Goal: Task Accomplishment & Management: Manage account settings

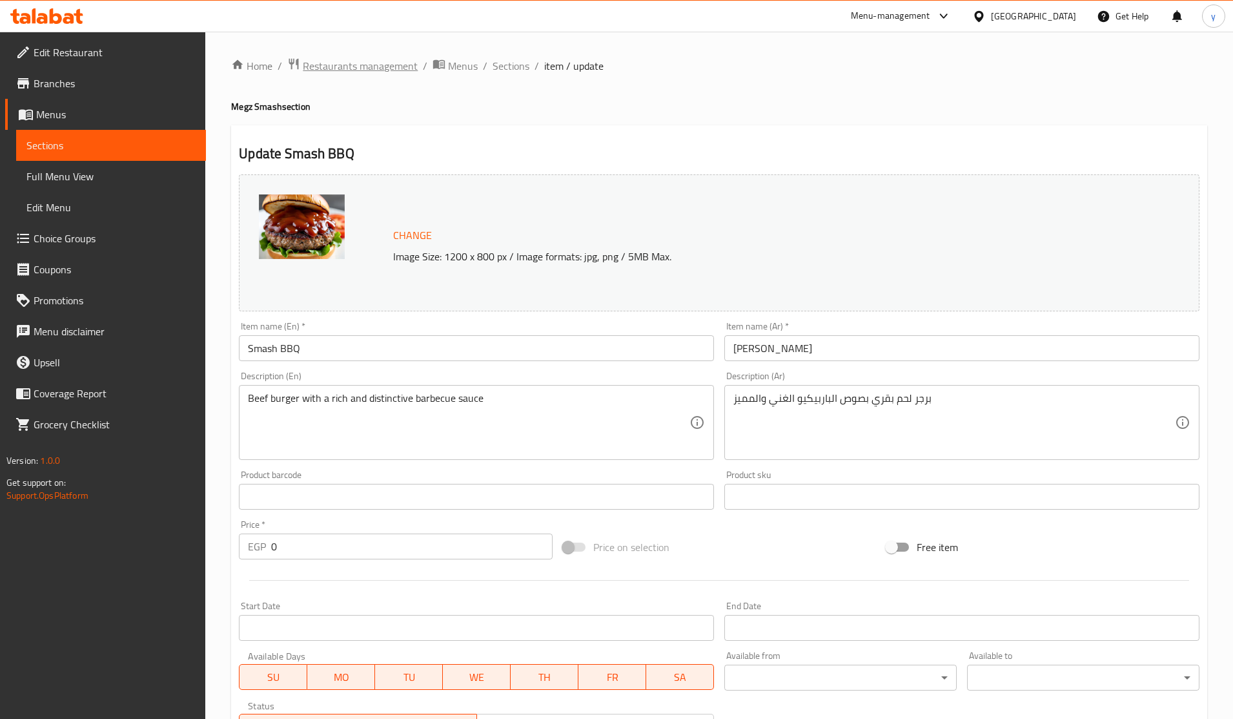
click at [367, 63] on span "Restaurants management" at bounding box center [360, 65] width 115 height 15
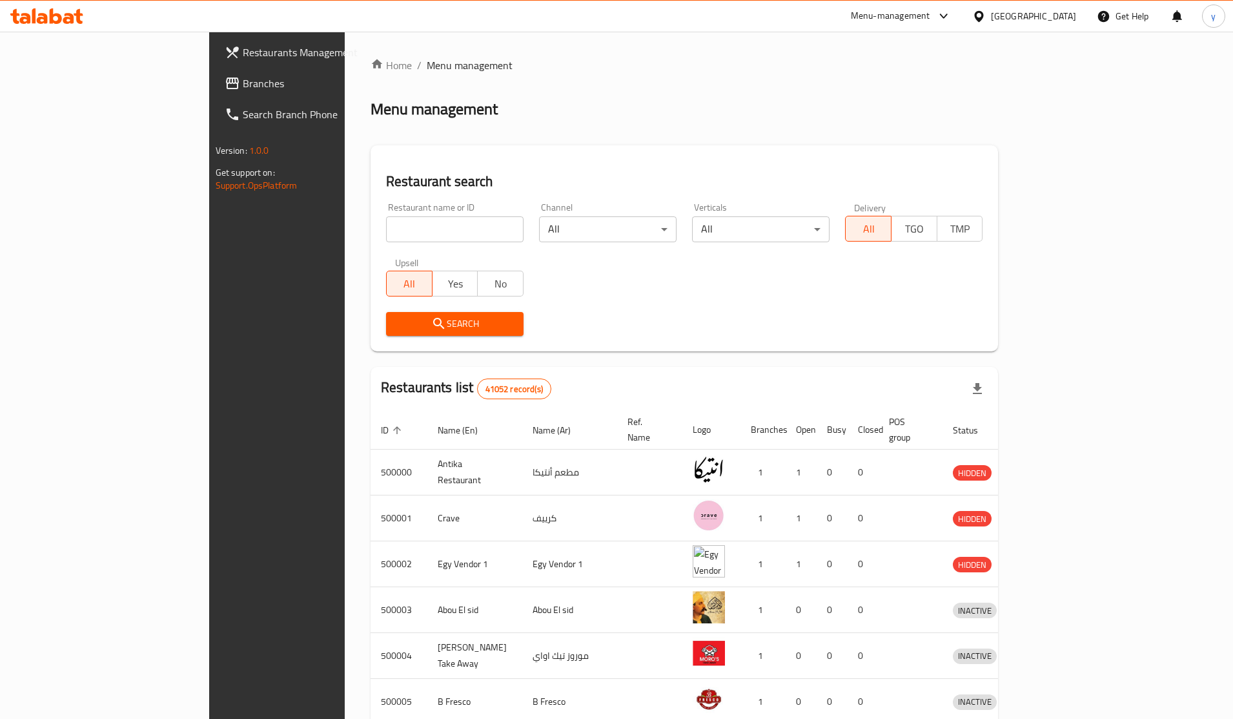
click at [243, 76] on span "Branches" at bounding box center [324, 83] width 162 height 15
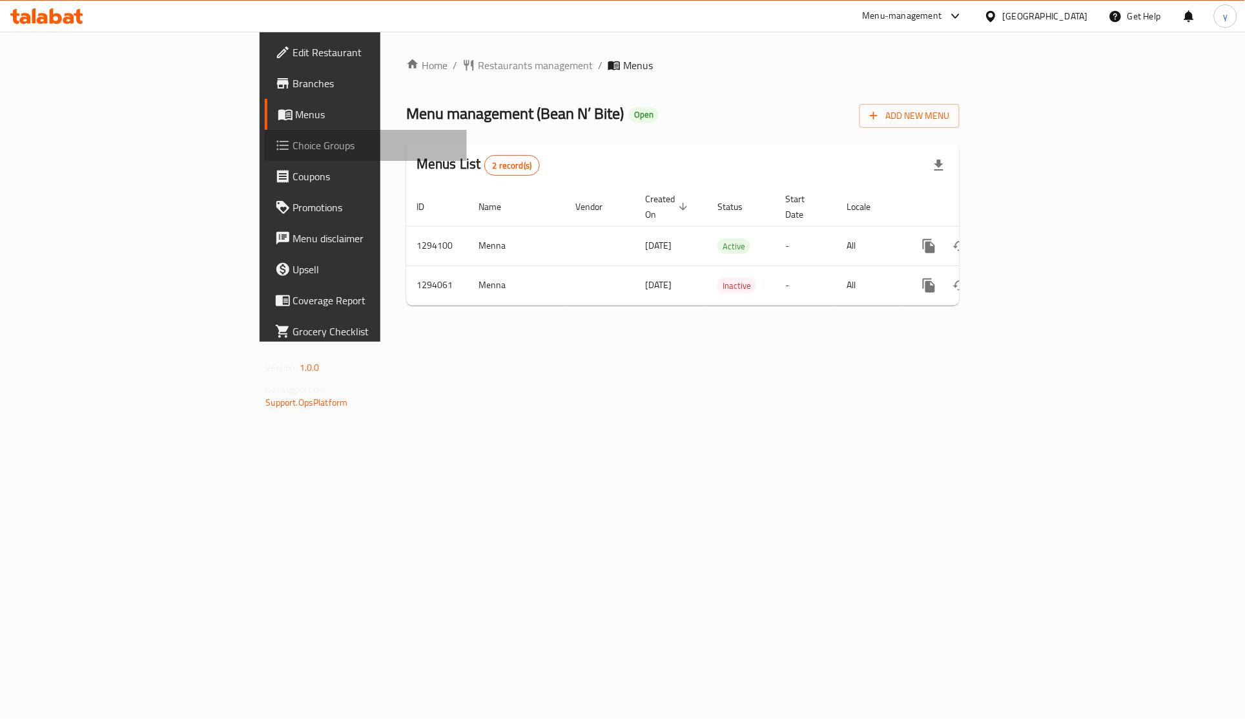
click at [293, 140] on span "Choice Groups" at bounding box center [375, 145] width 164 height 15
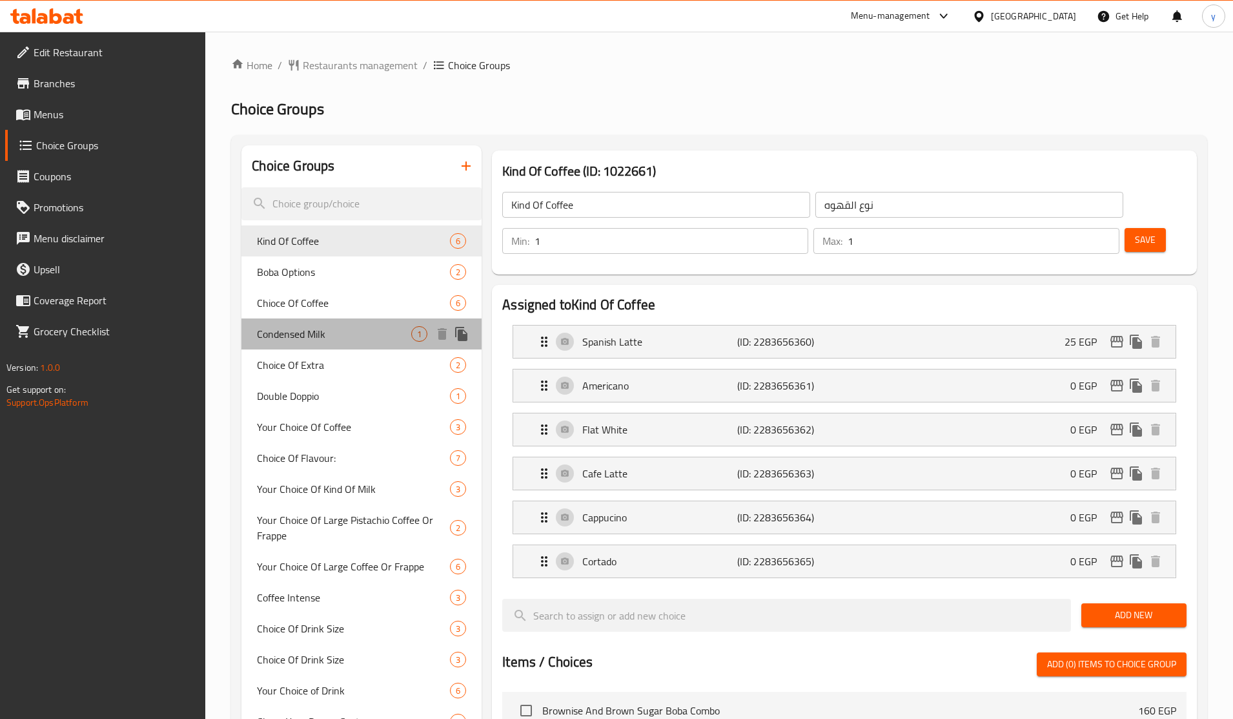
click at [316, 333] on span "Condensed Milk" at bounding box center [334, 333] width 154 height 15
type input "Condensed Milk"
type input "حليب مكثف"
type input "0"
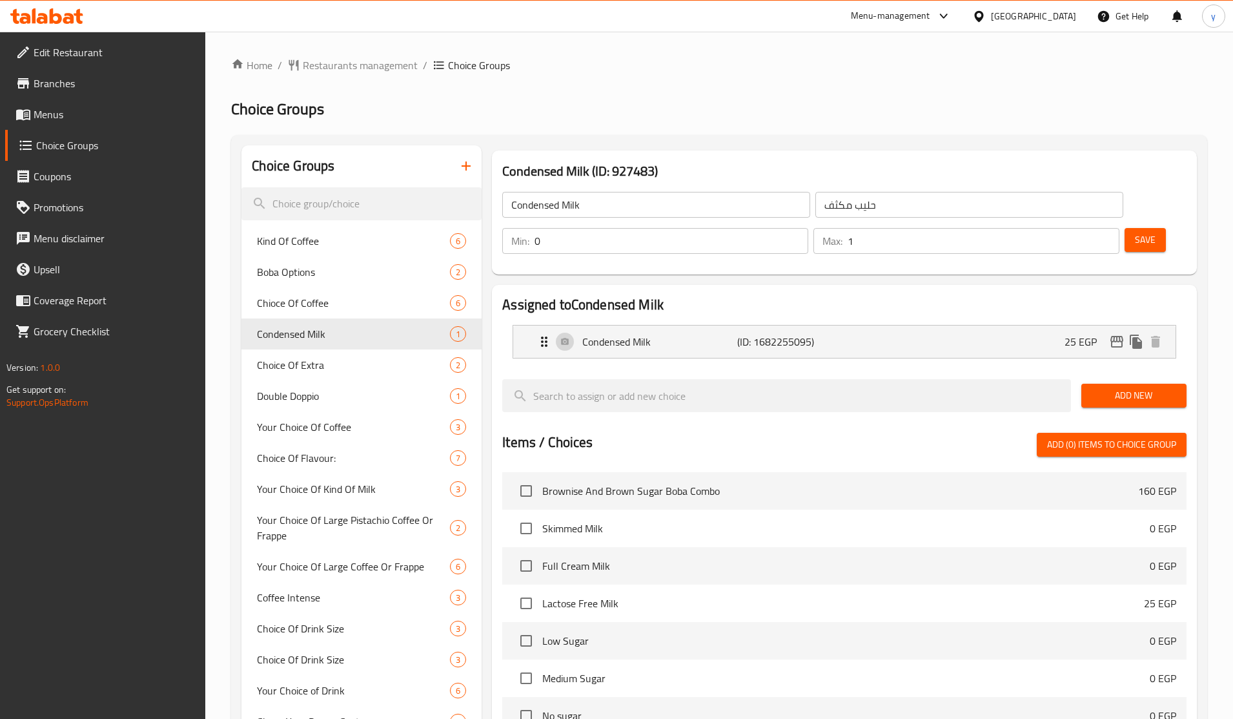
click at [753, 94] on div "Home / Restaurants management / Choice Groups Choice Groups Choice Groups Kind …" at bounding box center [719, 575] width 976 height 1036
drag, startPoint x: 305, startPoint y: 431, endPoint x: 613, endPoint y: 251, distance: 357.1
click at [305, 431] on span "Your Choice Of Coffee" at bounding box center [334, 426] width 154 height 15
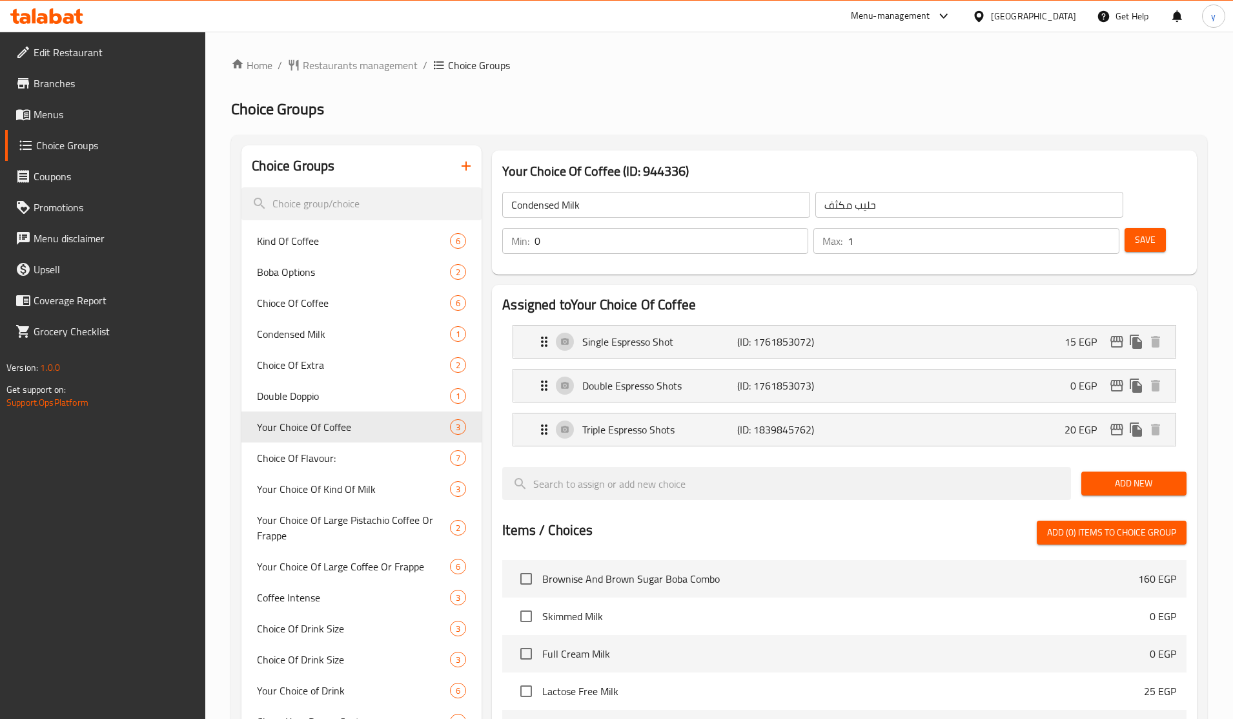
type input "Your Choice Of Coffee"
type input "اختيارك من القهوة"
type input "1"
click at [751, 76] on div "Home / Restaurants management / Choice Groups Choice Groups Choice Groups Kind …" at bounding box center [719, 579] width 976 height 1045
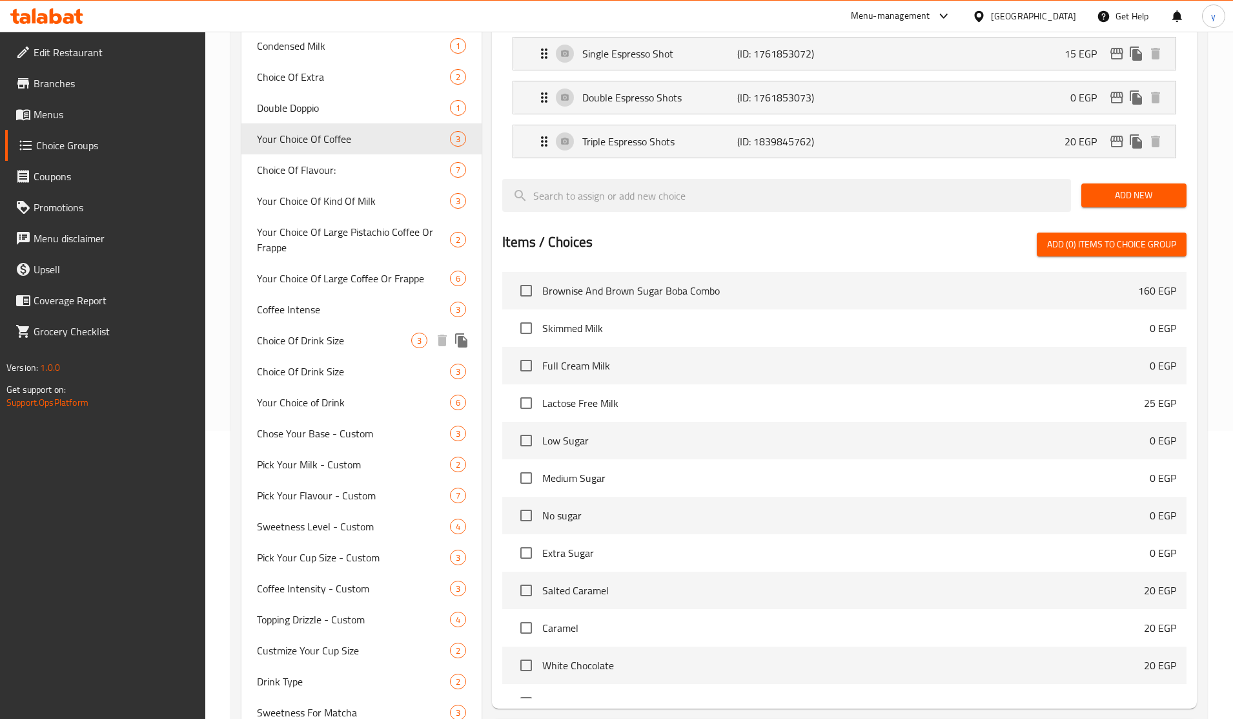
scroll to position [323, 0]
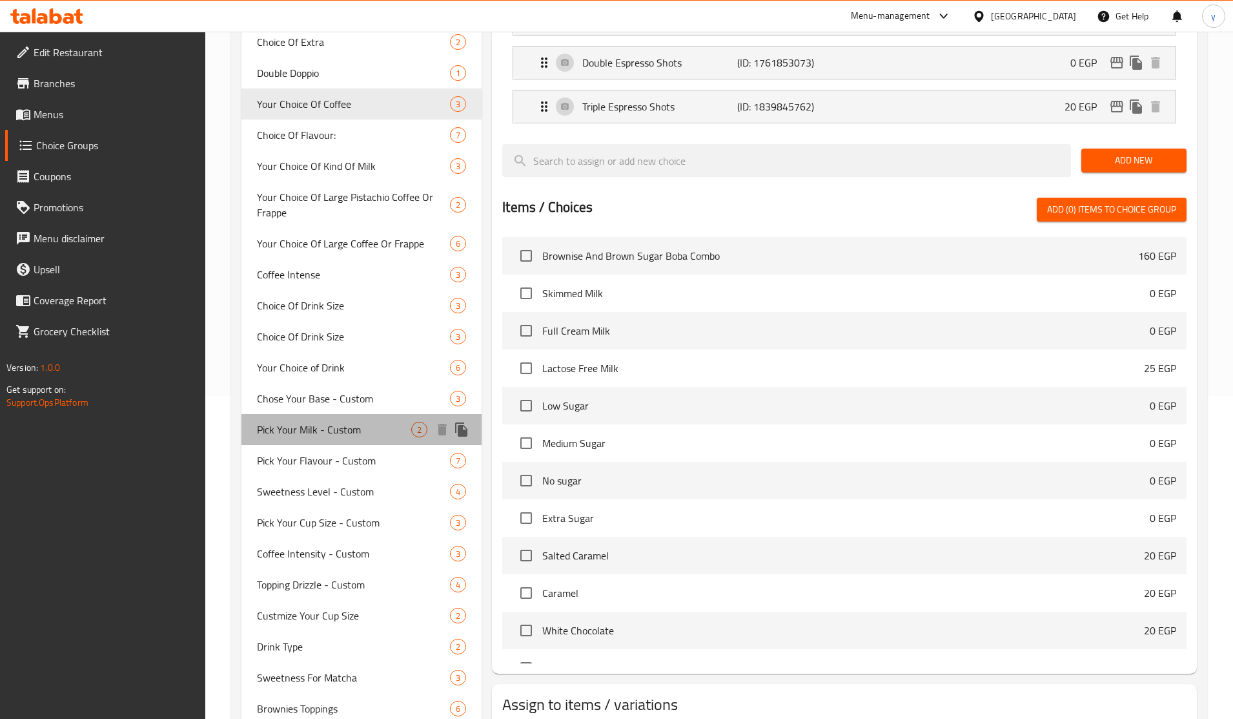
click at [298, 435] on span "Pick Your Milk - Custom" at bounding box center [334, 429] width 154 height 15
type input "Pick Your Milk - Custom"
type input "[PERSON_NAME] - مخصص"
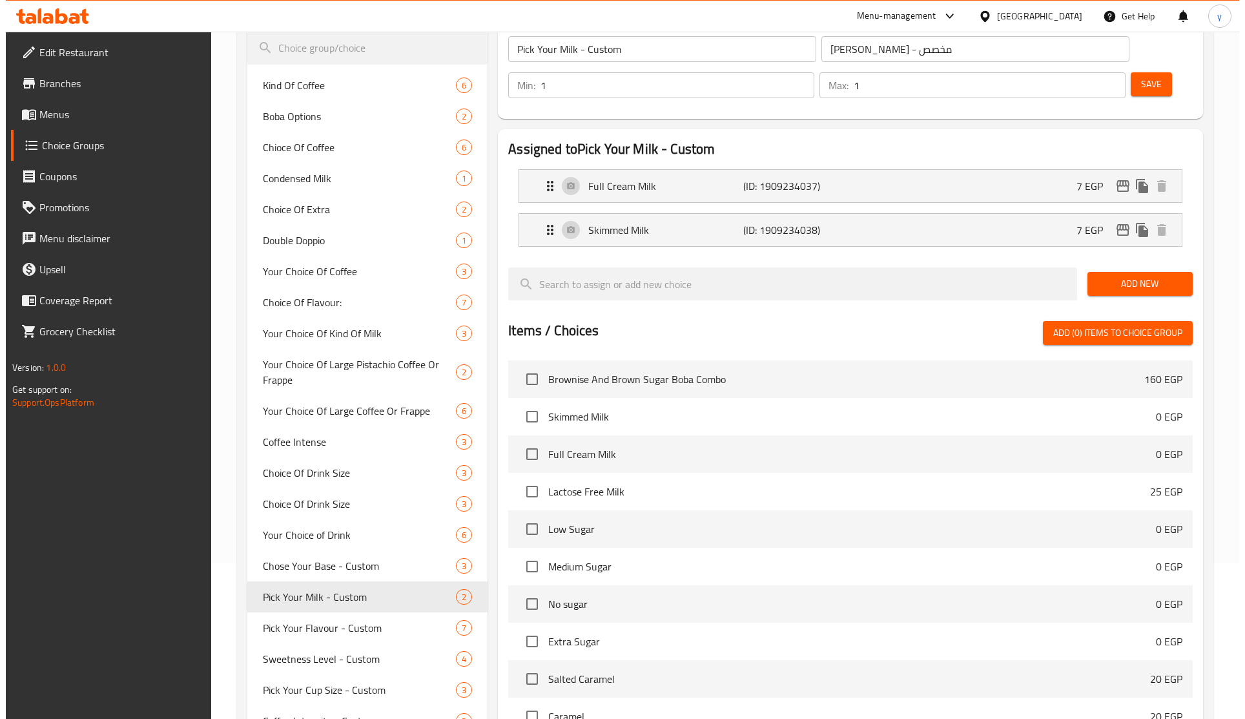
scroll to position [0, 0]
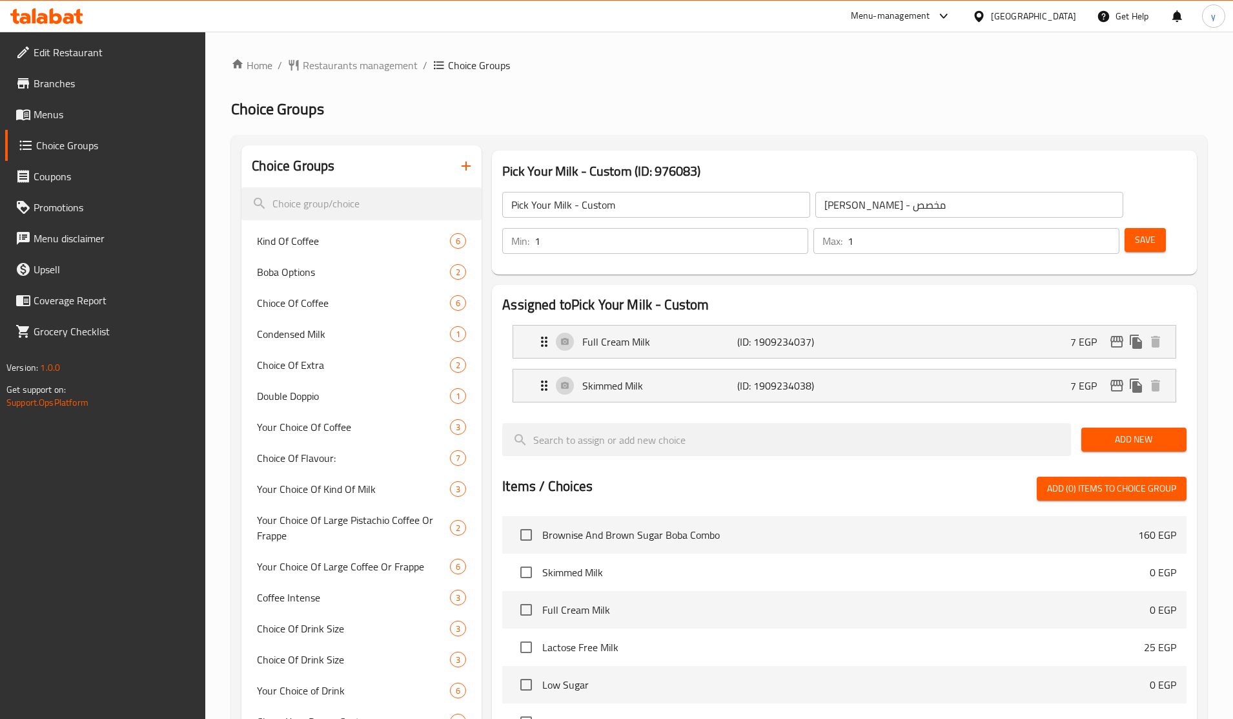
click at [794, 83] on div "Home / Restaurants management / Choice Groups Choice Groups Choice Groups Kind …" at bounding box center [719, 575] width 976 height 1036
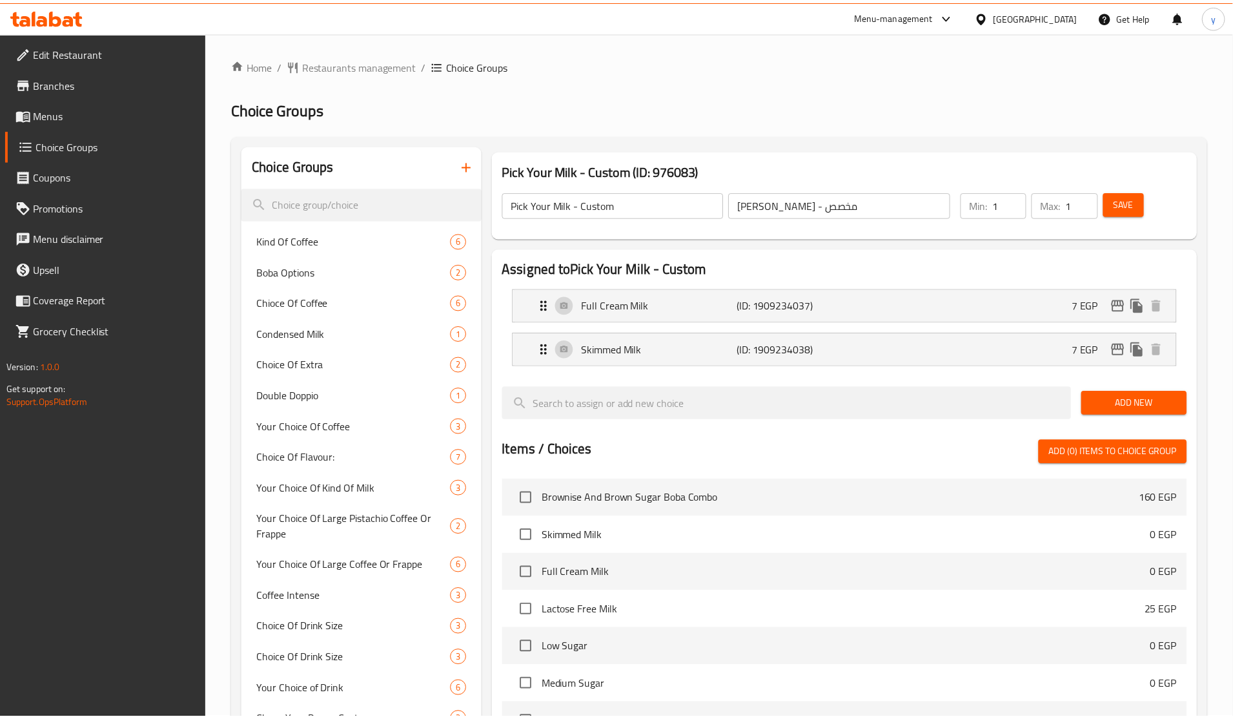
scroll to position [398, 0]
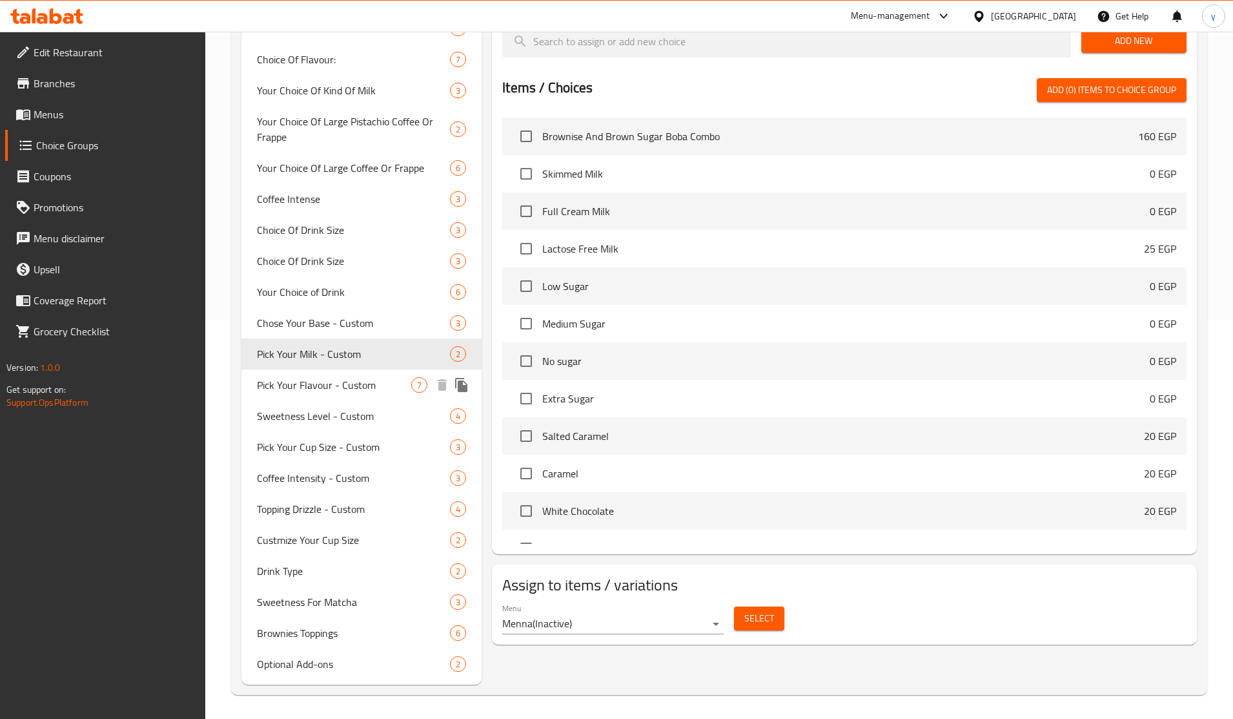
drag, startPoint x: 318, startPoint y: 385, endPoint x: 407, endPoint y: 385, distance: 89.7
click at [318, 385] on span "Pick Your Flavour - Custom" at bounding box center [334, 384] width 154 height 15
type input "Pick Your Flavour - Custom"
type input "[PERSON_NAME] - حسب الطلب"
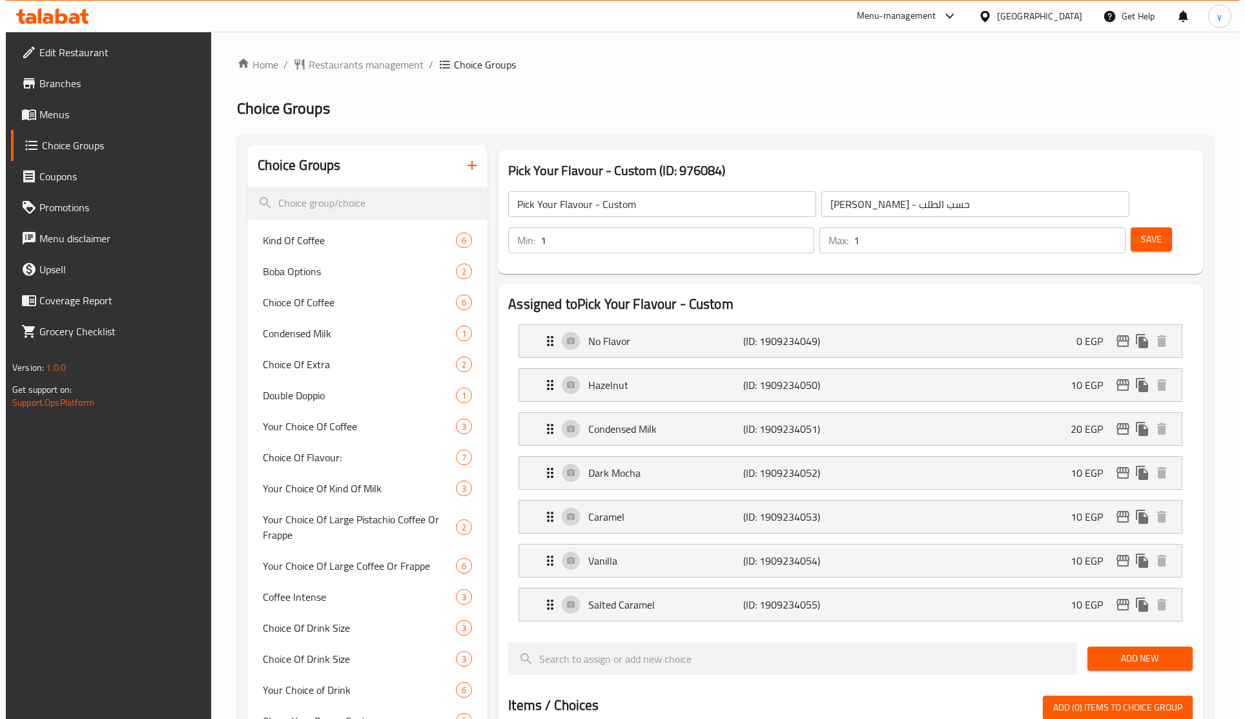
scroll to position [0, 0]
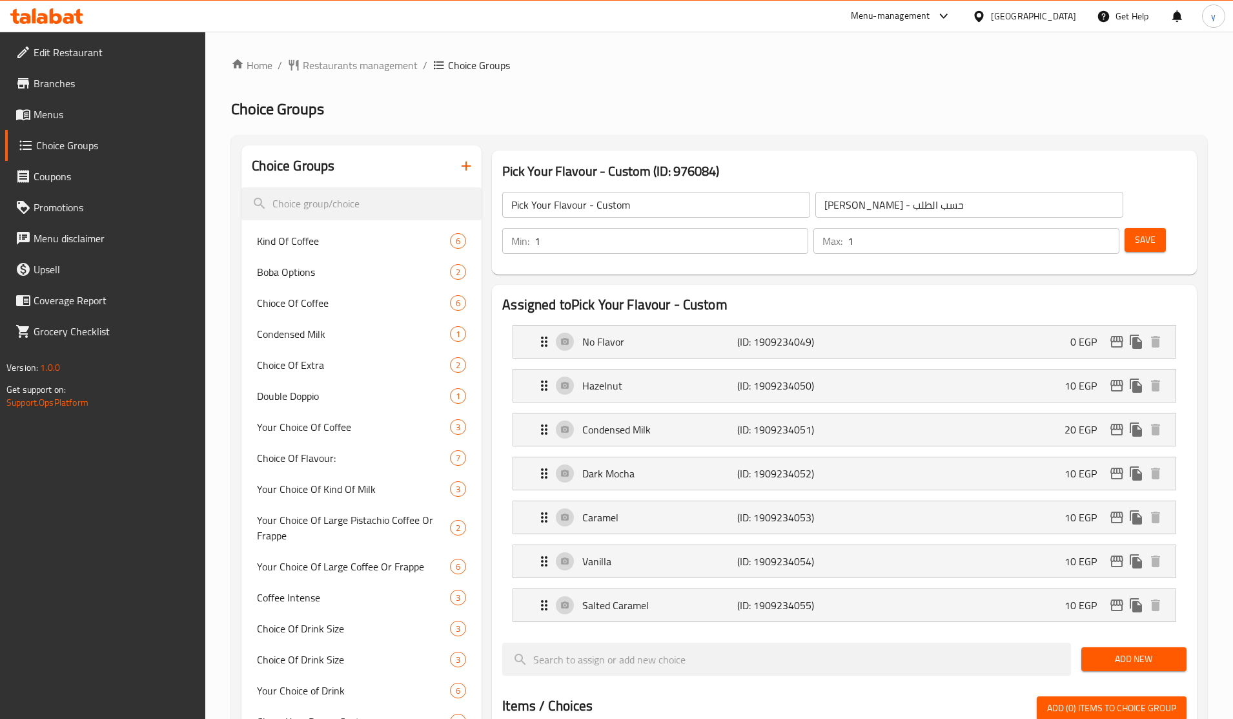
click at [753, 96] on div "Home / Restaurants management / Choice Groups Choice Groups Choice Groups Kind …" at bounding box center [719, 667] width 976 height 1220
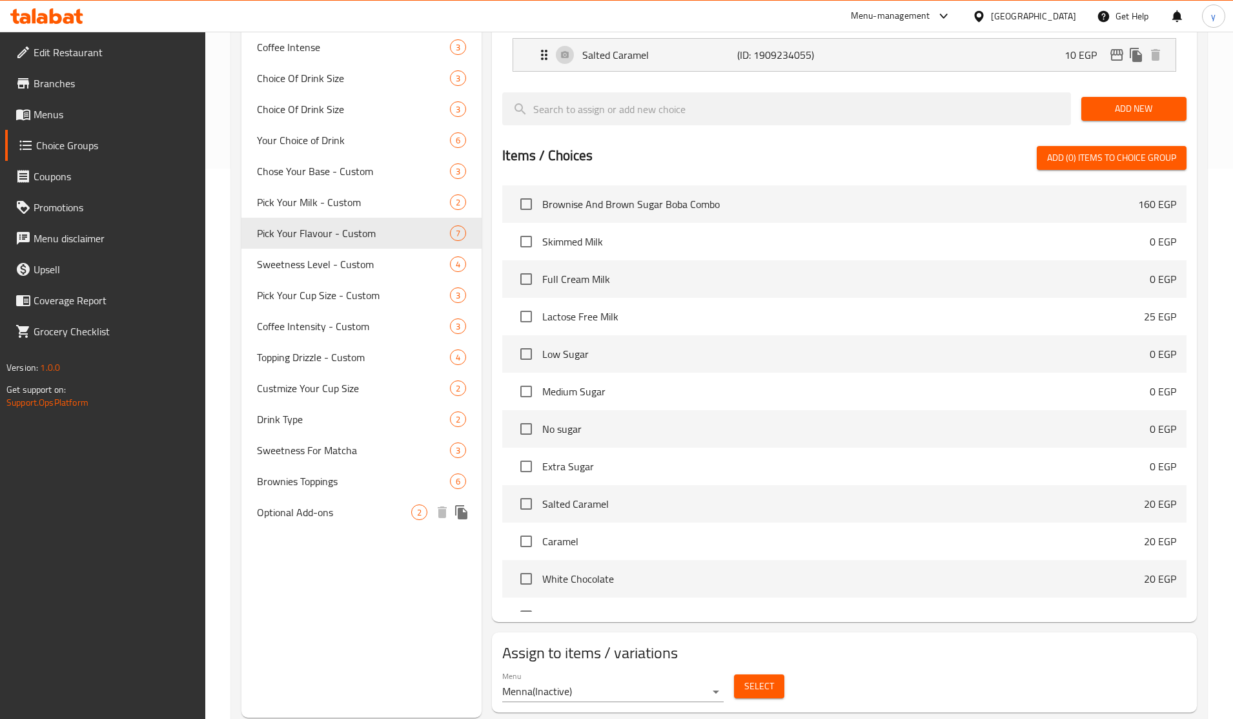
click at [331, 522] on div "Optional Add-ons 2" at bounding box center [361, 512] width 240 height 31
type input "Optional Add-ons"
type input "إضافات اختيارية"
type input "0"
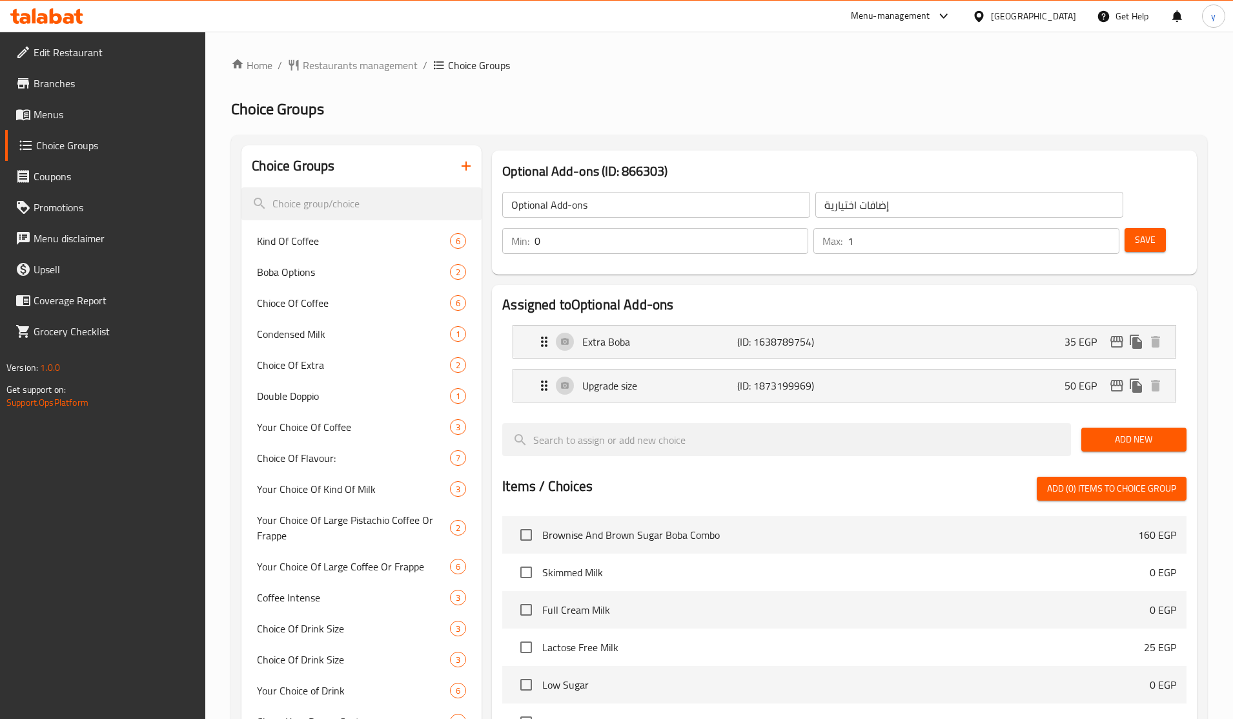
click at [719, 94] on div "Home / Restaurants management / Choice Groups Choice Groups Choice Groups Kind …" at bounding box center [719, 575] width 976 height 1036
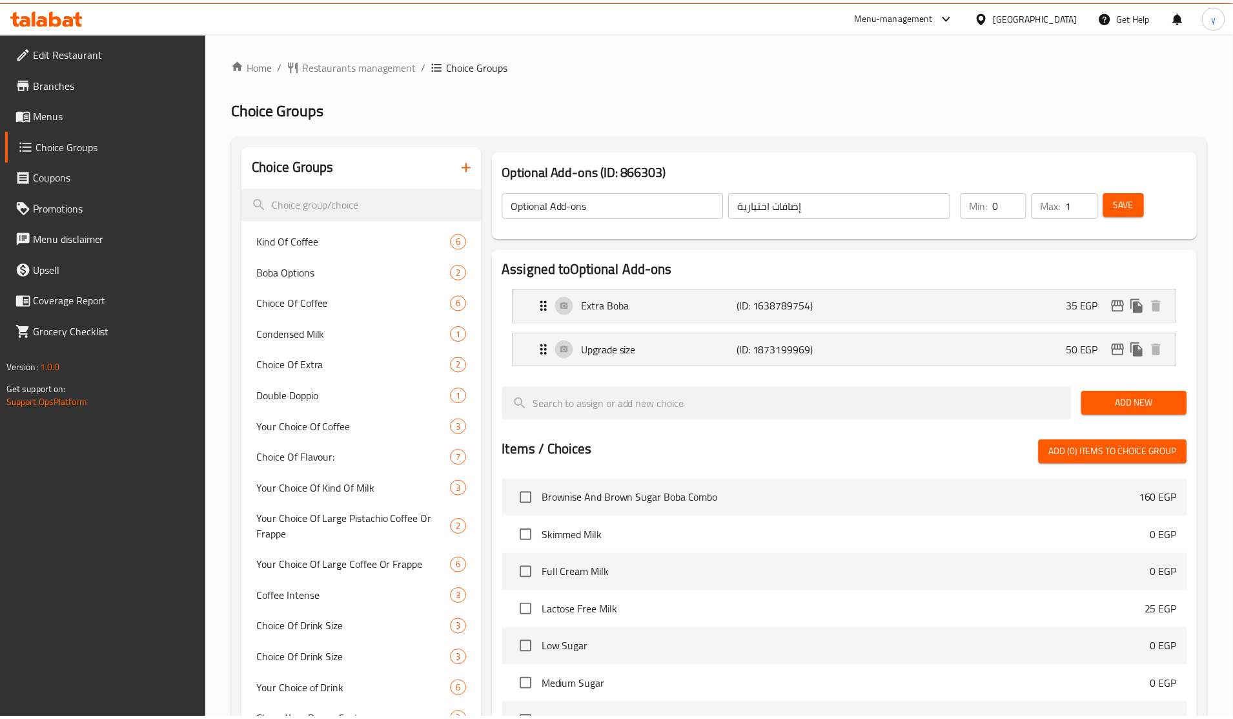
scroll to position [398, 0]
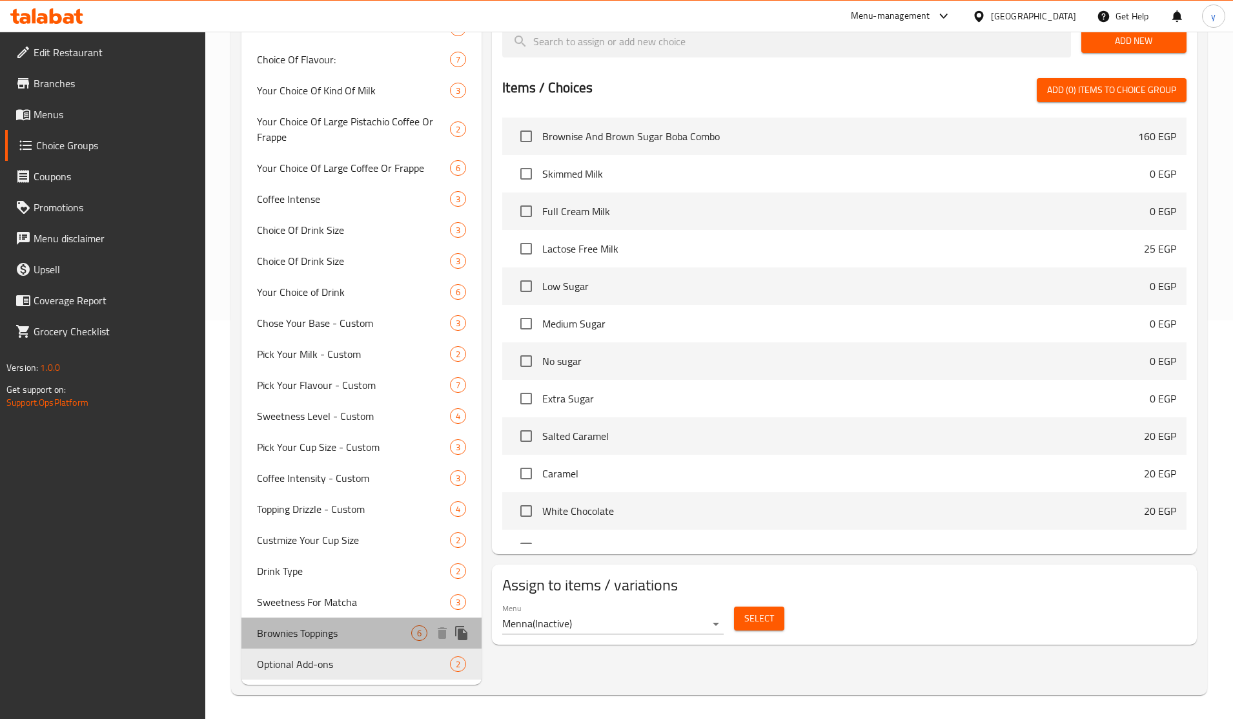
click at [305, 617] on div "Brownies Toppings 6" at bounding box center [361, 632] width 240 height 31
type input "Brownies Toppings"
type input "صوص البراونيز"
type input "1"
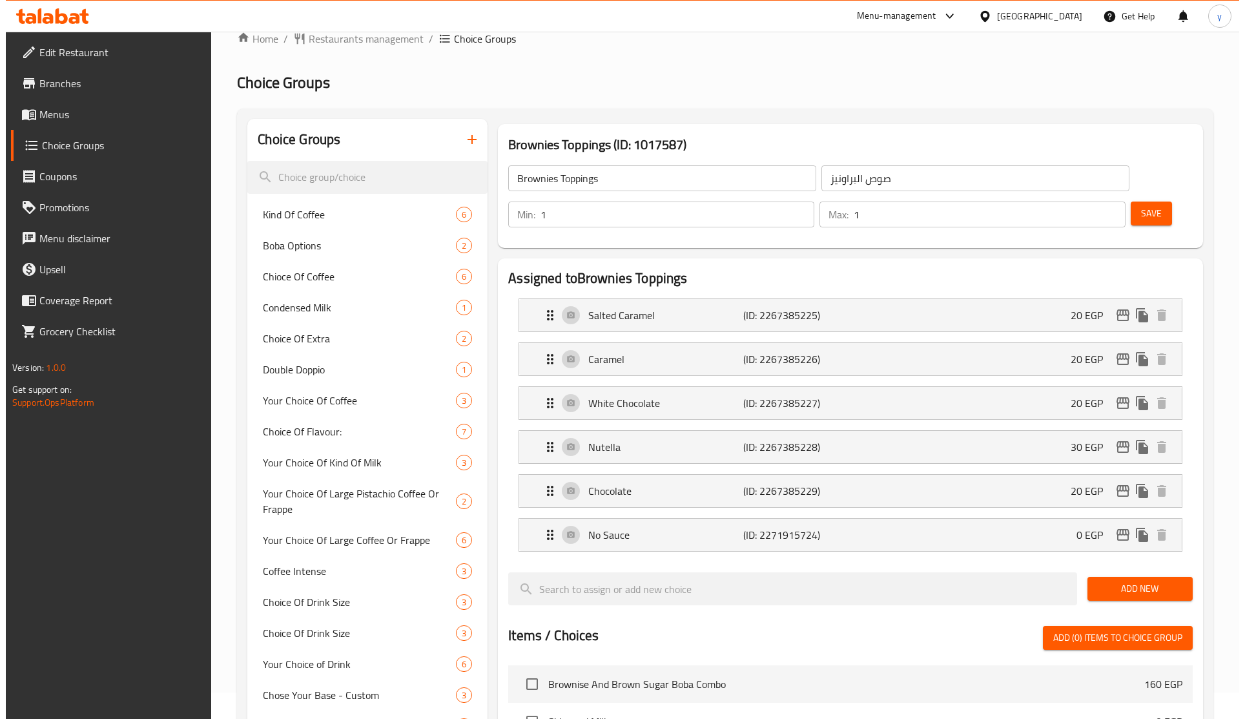
scroll to position [0, 0]
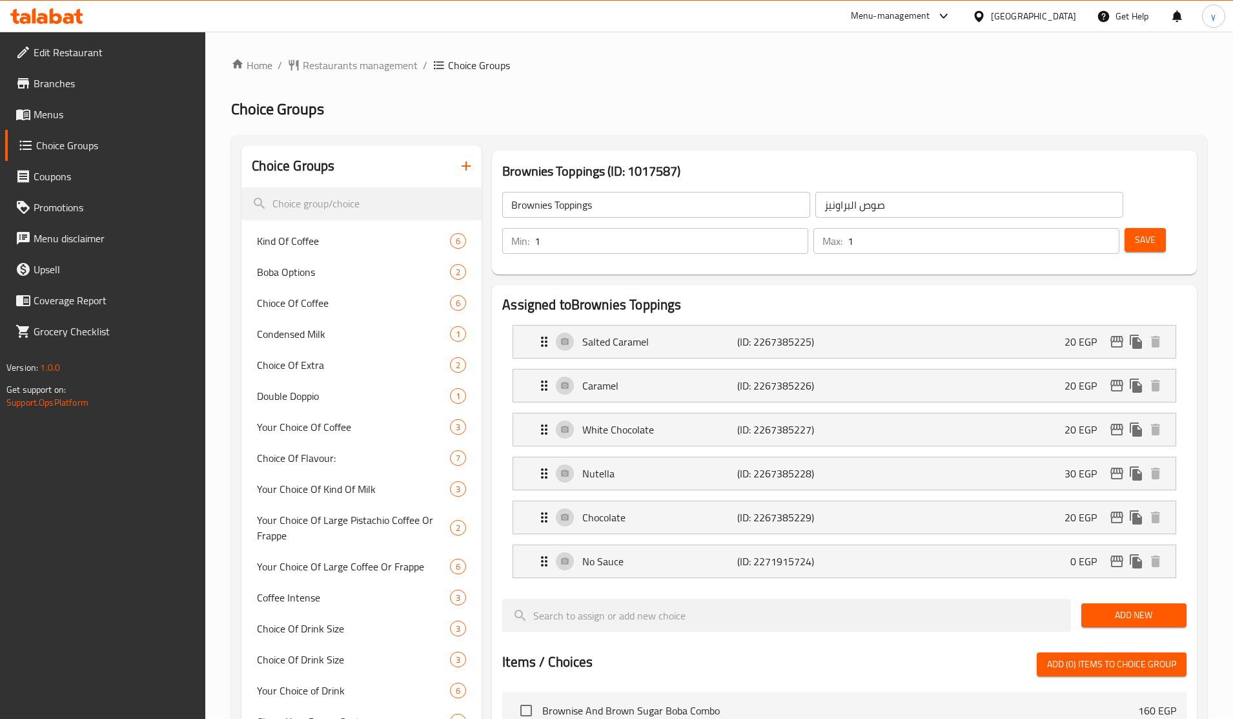
click at [804, 100] on h2 "Choice Groups" at bounding box center [719, 109] width 976 height 21
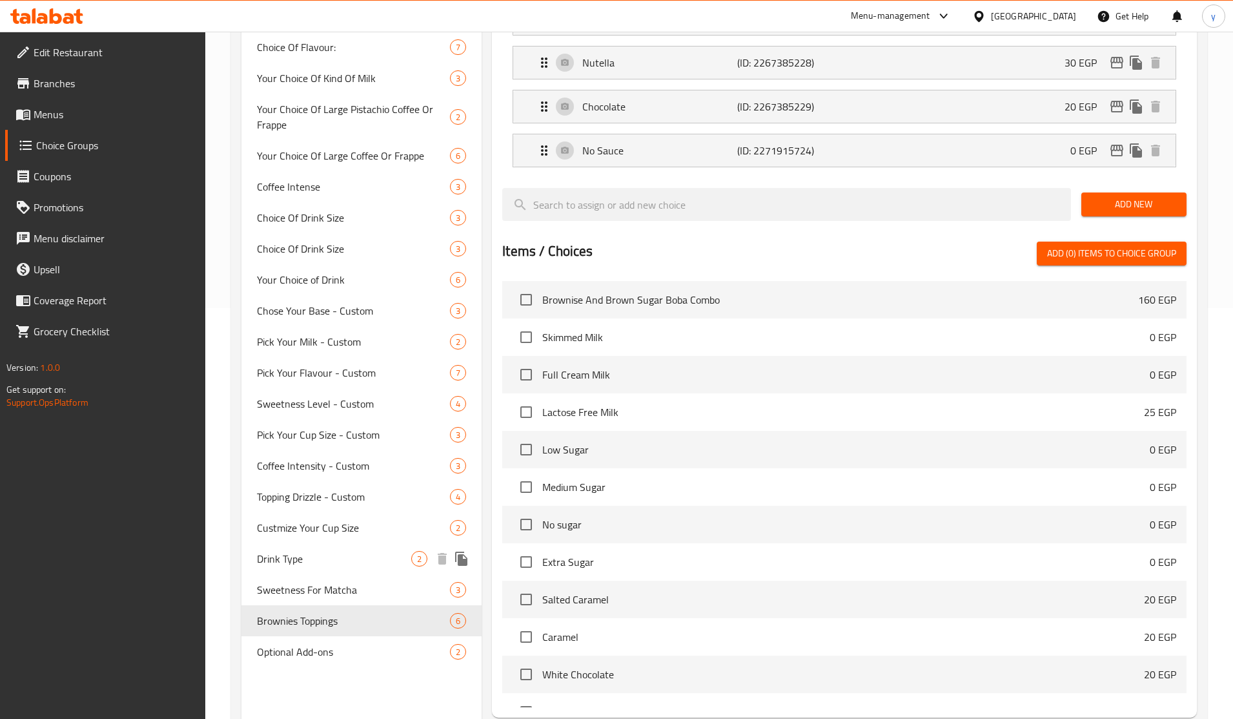
scroll to position [506, 0]
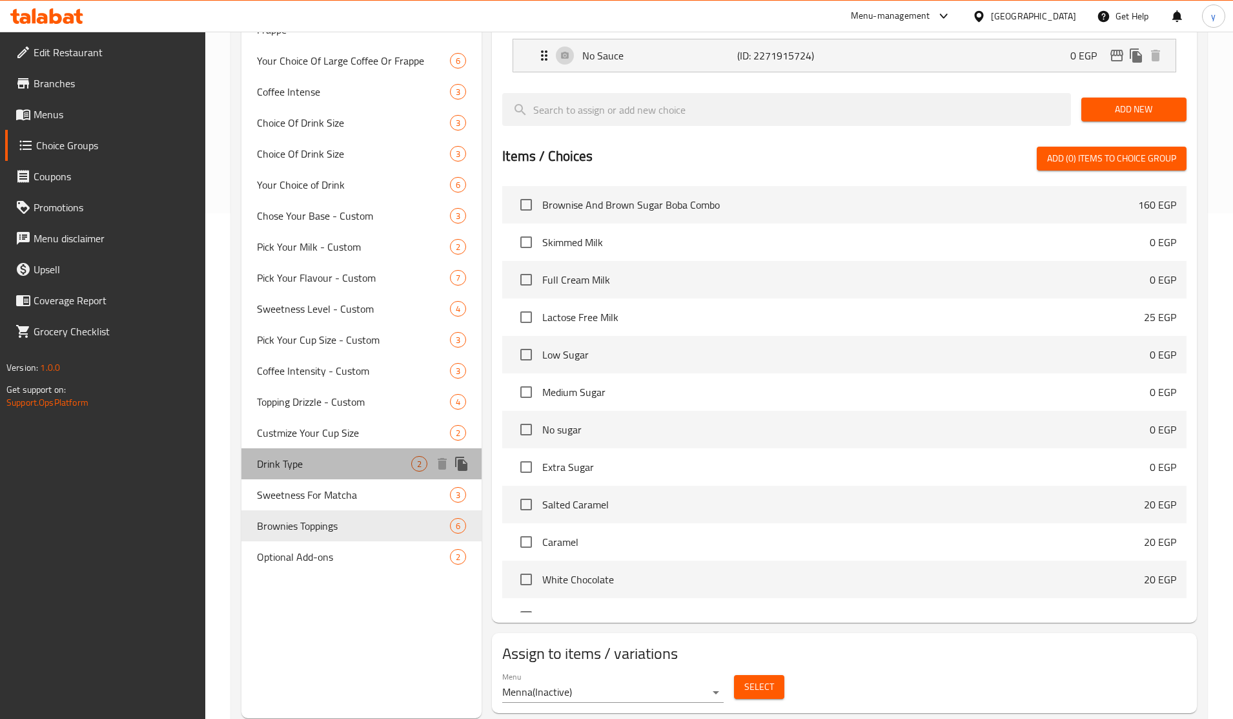
click at [342, 458] on span "Drink Type" at bounding box center [334, 463] width 154 height 15
type input "Drink Type"
type input "نوع المشروب"
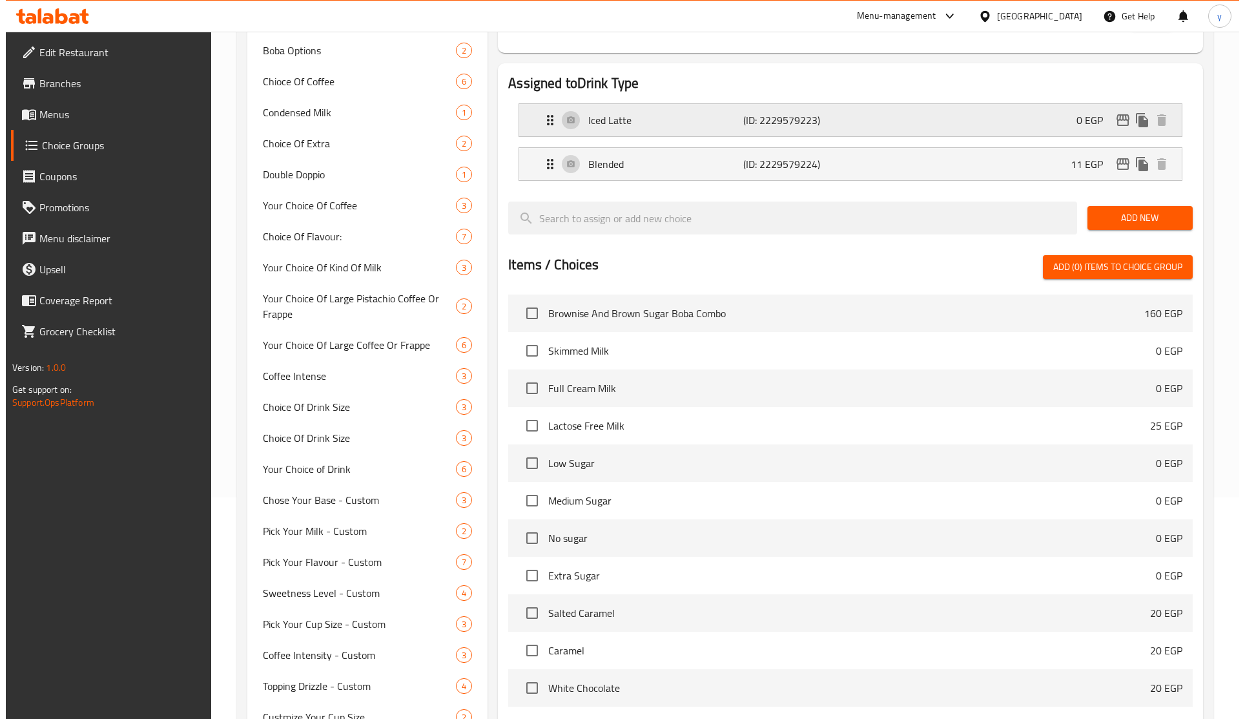
scroll to position [0, 0]
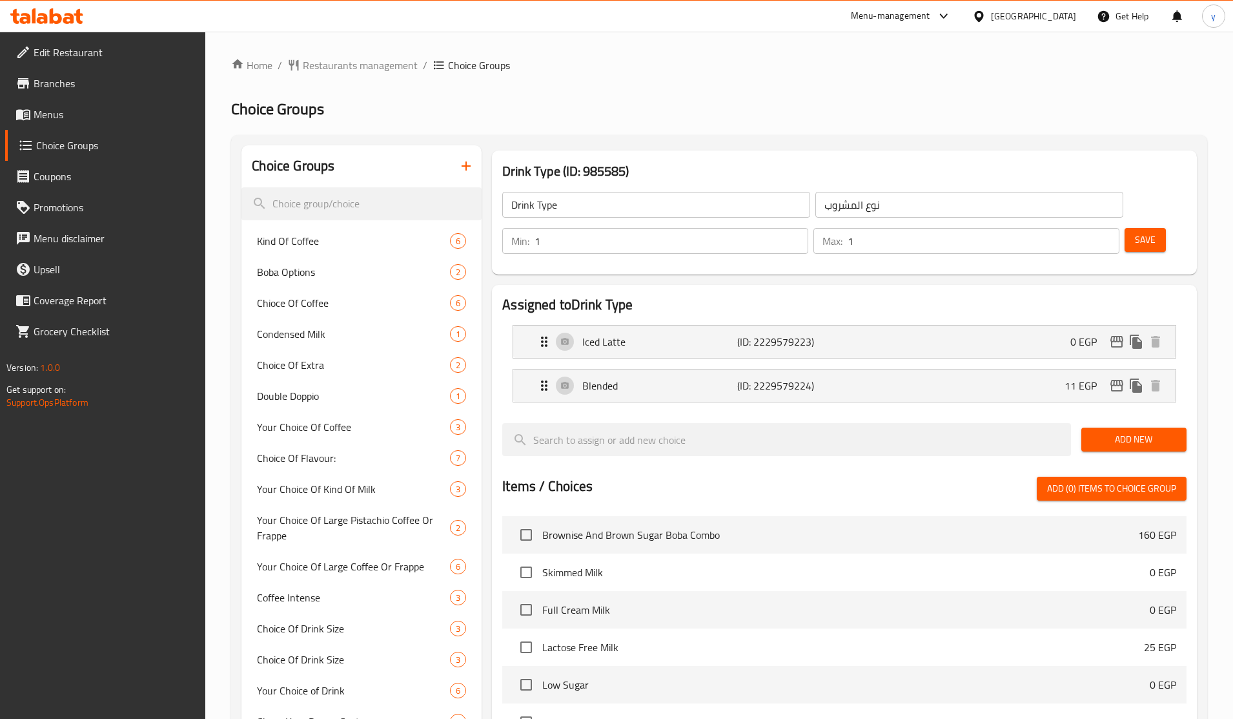
click at [727, 65] on ol "Home / Restaurants management / Choice Groups" at bounding box center [719, 64] width 976 height 15
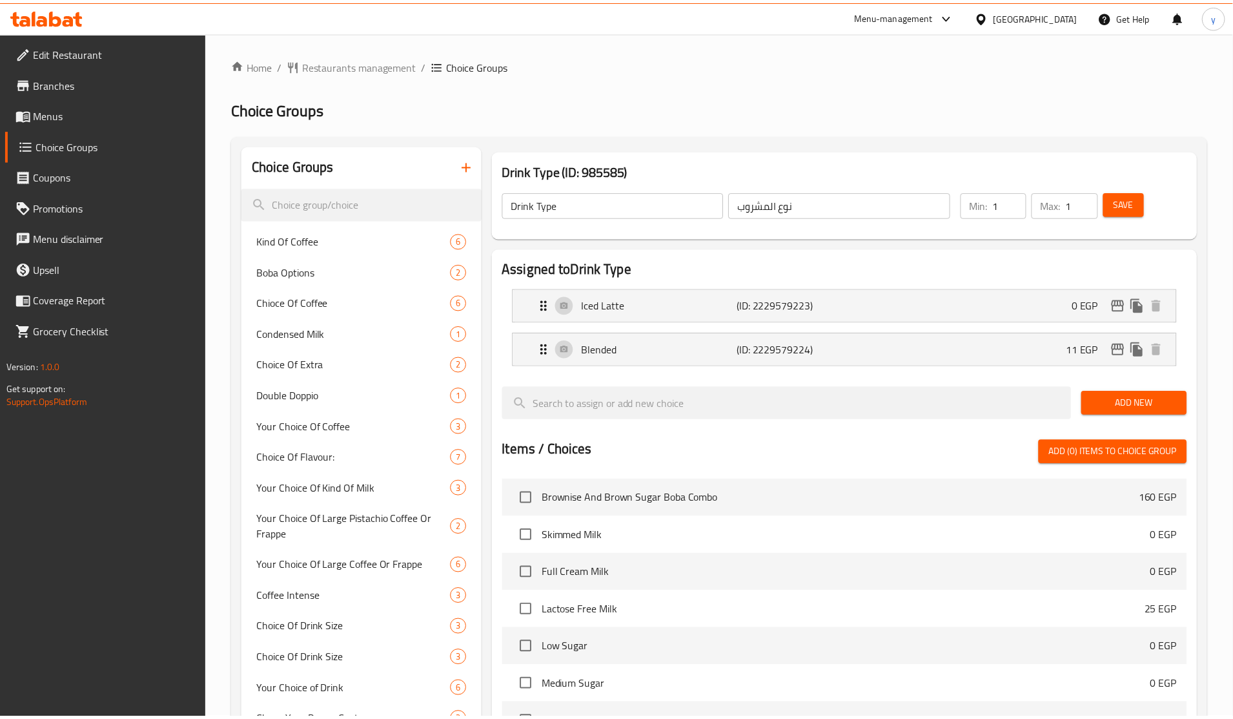
scroll to position [398, 0]
